Goal: Navigation & Orientation: Go to known website

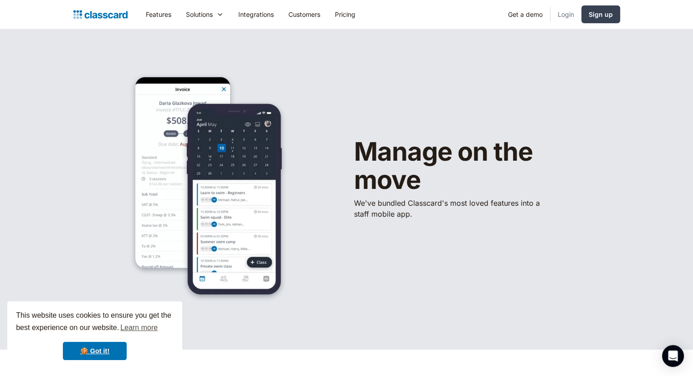
click at [566, 15] on link "Login" at bounding box center [565, 14] width 31 height 21
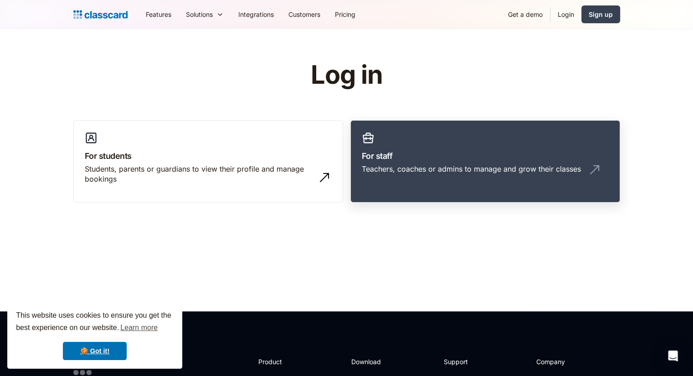
click at [418, 155] on h3 "For staff" at bounding box center [485, 156] width 247 height 12
